Goal: Task Accomplishment & Management: Manage account settings

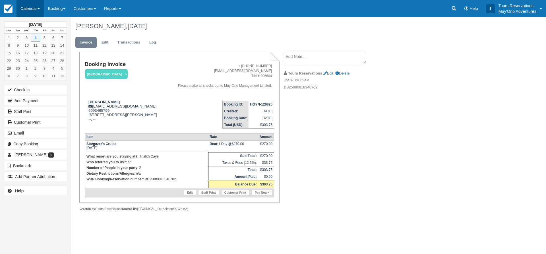
click at [40, 12] on link "Calendar" at bounding box center [30, 8] width 27 height 17
click at [43, 44] on link "Inventory" at bounding box center [39, 48] width 45 height 12
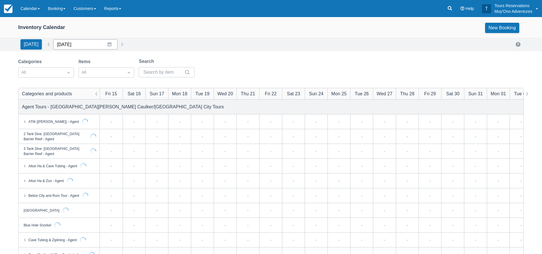
click at [73, 45] on input "[DATE]" at bounding box center [85, 44] width 64 height 10
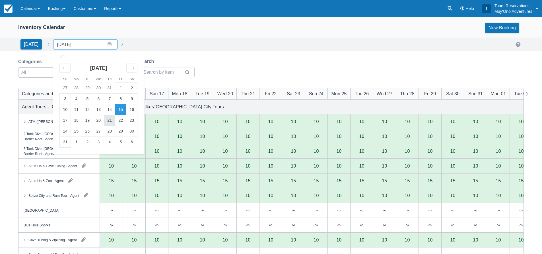
click at [108, 120] on td "21" at bounding box center [109, 120] width 11 height 11
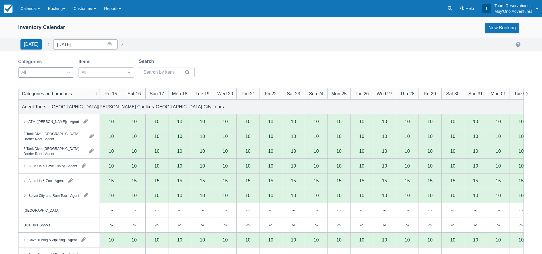
click at [65, 77] on div at bounding box center [68, 72] width 10 height 9
type input "[DATE]"
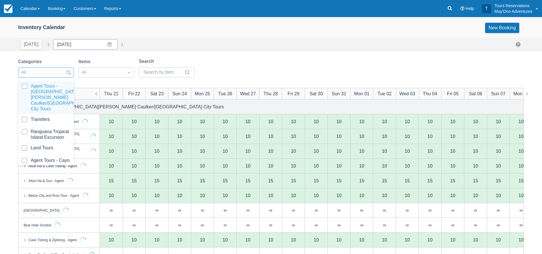
click at [63, 68] on div "All" at bounding box center [40, 72] width 45 height 9
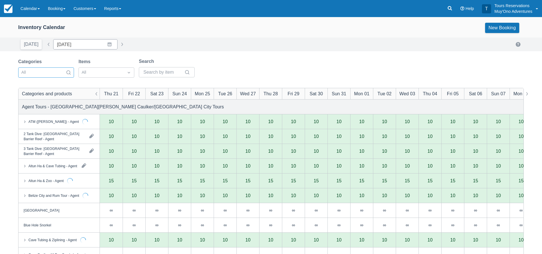
click at [64, 81] on div "Categories Select is focused ,type to refine list, press Down to open the menu,…" at bounding box center [108, 69] width 181 height 23
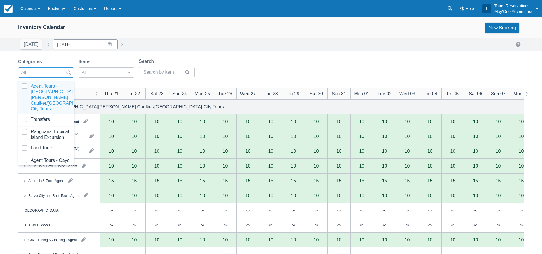
click at [60, 77] on div "All" at bounding box center [46, 72] width 56 height 10
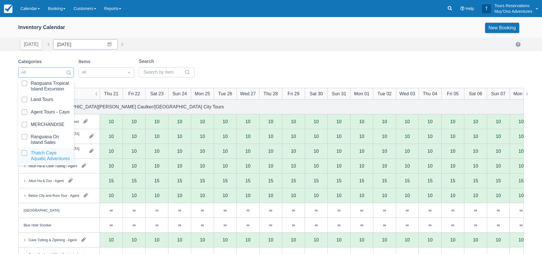
click at [42, 153] on div at bounding box center [46, 155] width 49 height 11
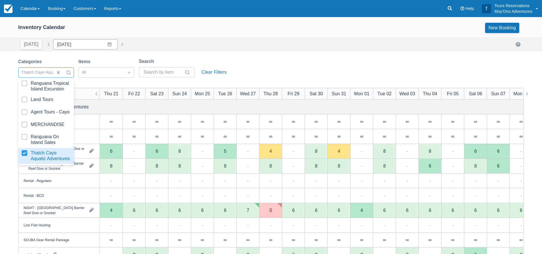
click at [281, 61] on div "Categories option Thatch Caye Aquatic Adventures, selected. option Thatch Caye …" at bounding box center [271, 69] width 506 height 23
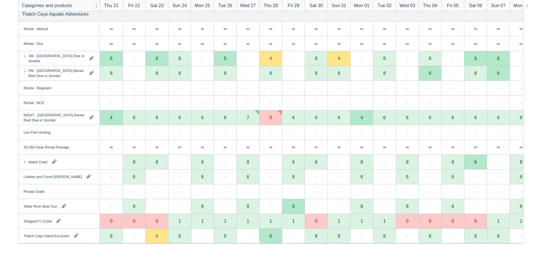
scroll to position [94, 0]
